Goal: Transaction & Acquisition: Purchase product/service

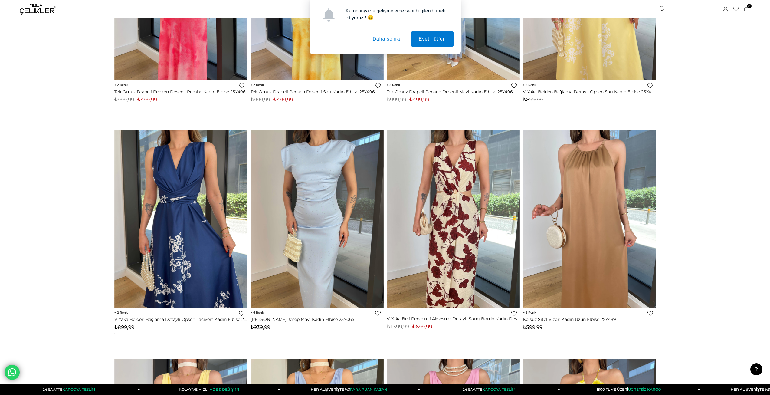
scroll to position [2007, 0]
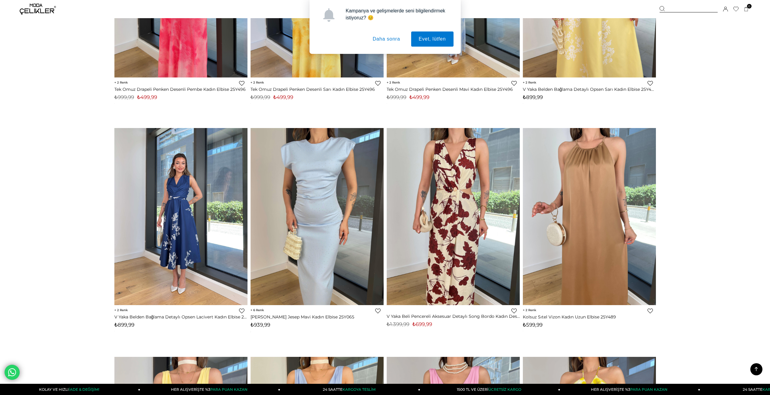
drag, startPoint x: 169, startPoint y: 212, endPoint x: 95, endPoint y: 205, distance: 74.4
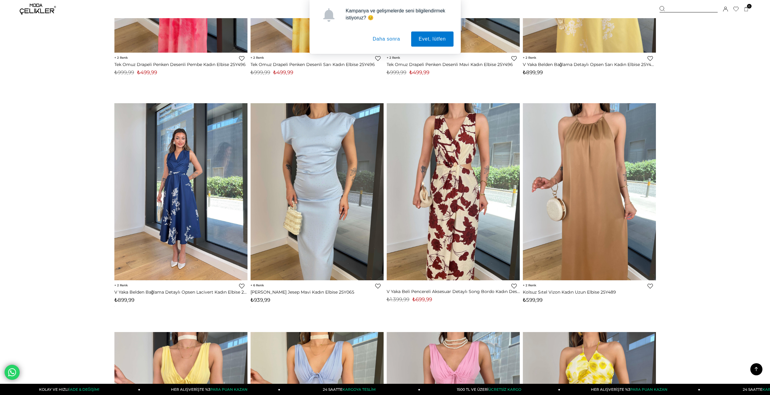
scroll to position [2036, 0]
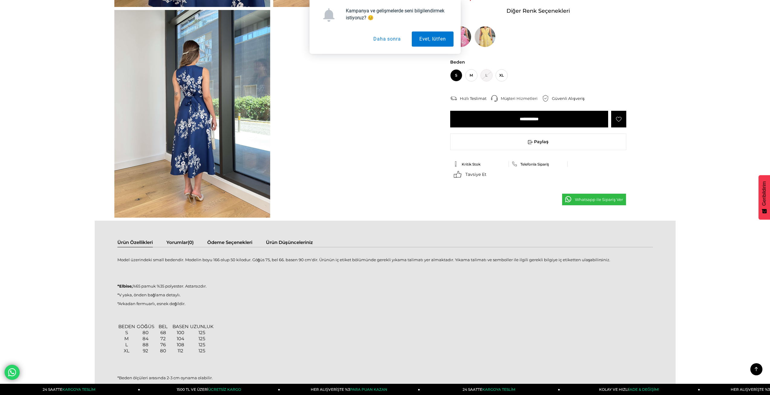
scroll to position [151, 0]
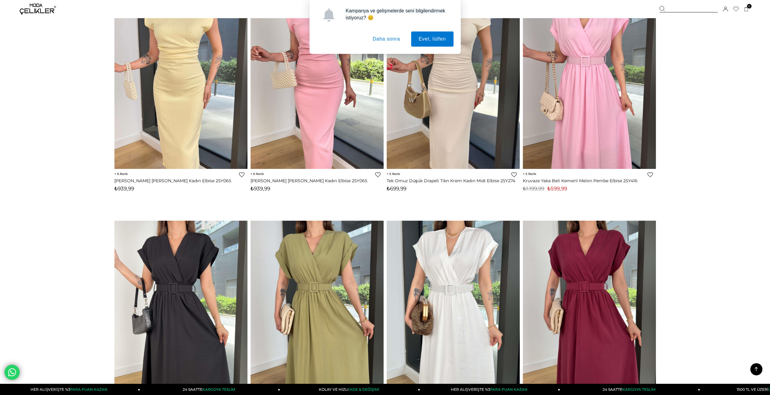
scroll to position [4041, 0]
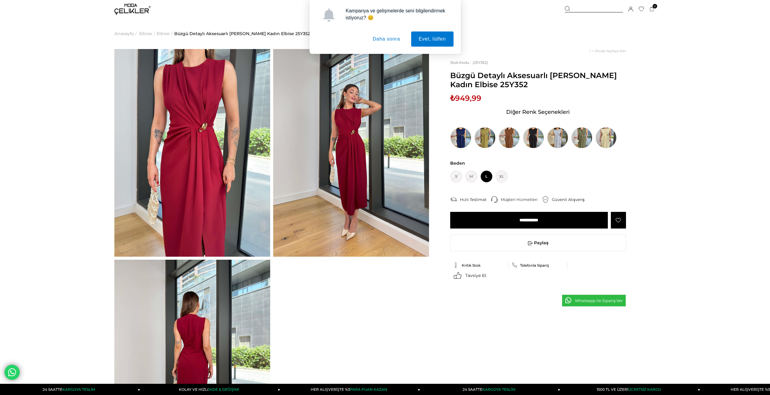
click at [704, 51] on div "Kampanya ve gelişmelerde seni bilgilendirmek istiyoruz? 😊 Evet, lütfen Daha son…" at bounding box center [385, 27] width 770 height 54
